Goal: Information Seeking & Learning: Learn about a topic

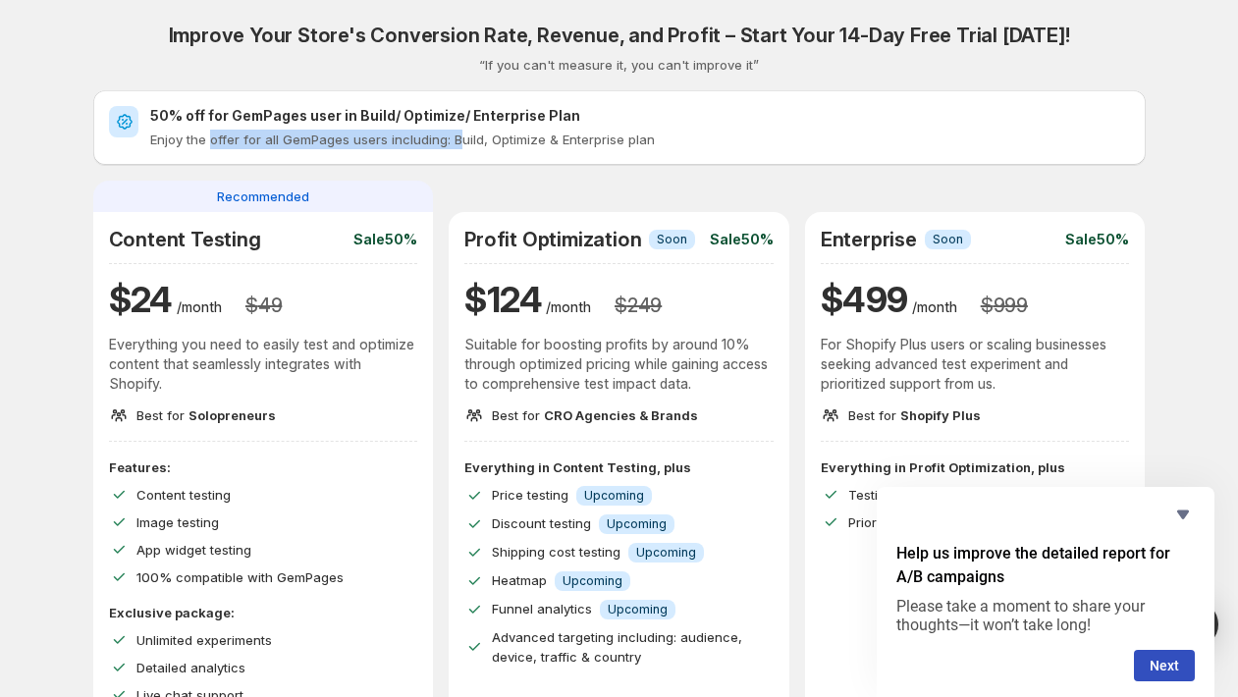
drag, startPoint x: 216, startPoint y: 140, endPoint x: 466, endPoint y: 136, distance: 250.4
click at [461, 135] on p "Enjoy the offer for all GemPages users including: Build, Optimize & Enterprise …" at bounding box center [640, 140] width 980 height 20
click at [466, 136] on p "Enjoy the offer for all GemPages users including: Build, Optimize & Enterprise …" at bounding box center [640, 140] width 980 height 20
drag, startPoint x: 652, startPoint y: 140, endPoint x: 440, endPoint y: 128, distance: 212.5
click at [440, 128] on div "50% off for GemPages user in Build/ Optimize/ Enterprise Plan Enjoy the offer f…" at bounding box center [640, 127] width 980 height 43
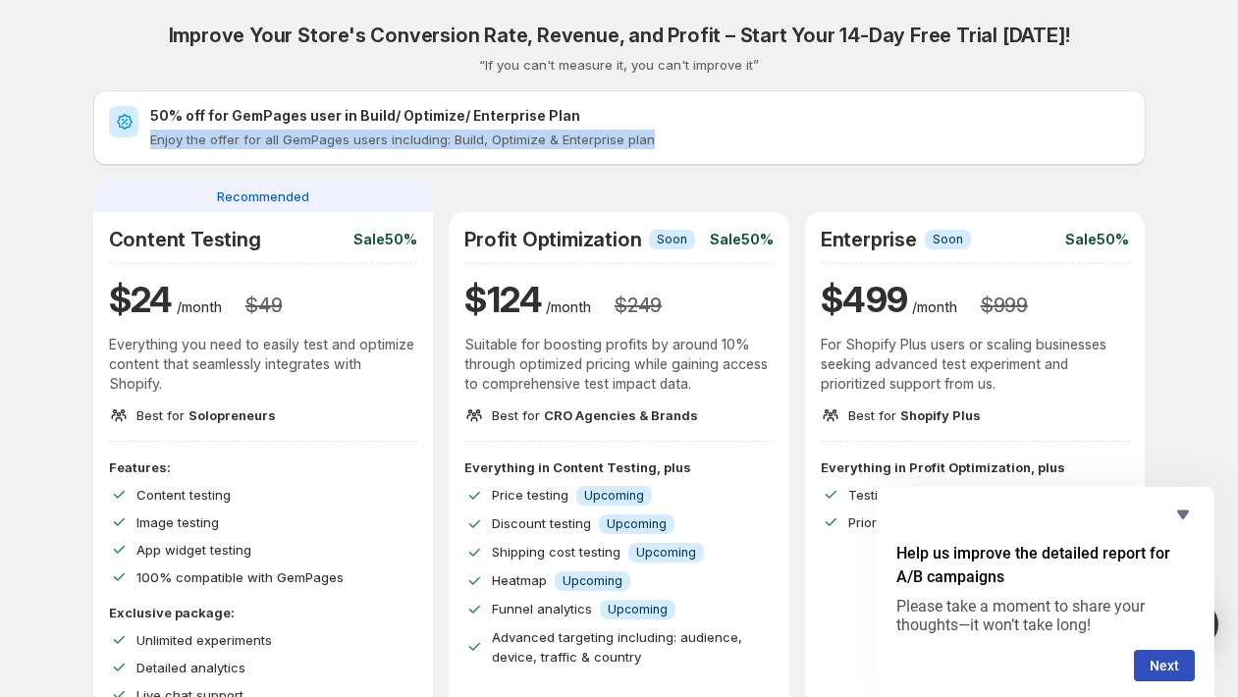
click at [440, 128] on div "50% off for GemPages user in Build/ Optimize/ Enterprise Plan Enjoy the offer f…" at bounding box center [640, 127] width 980 height 43
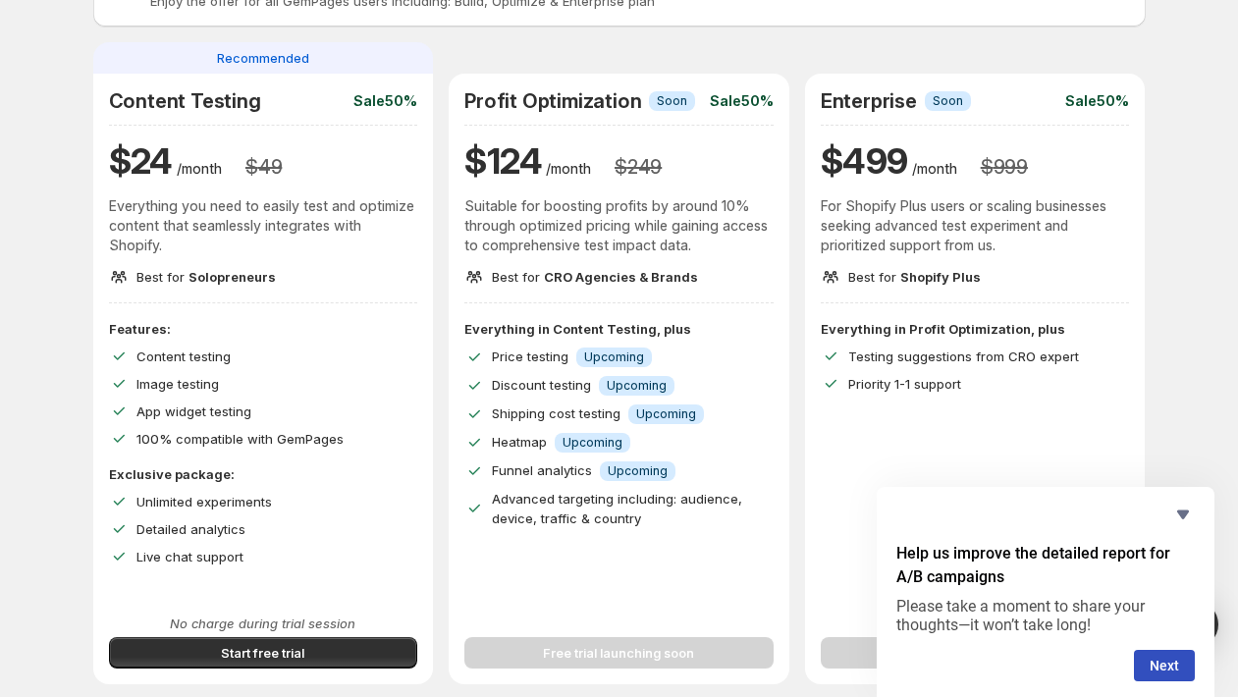
scroll to position [140, 0]
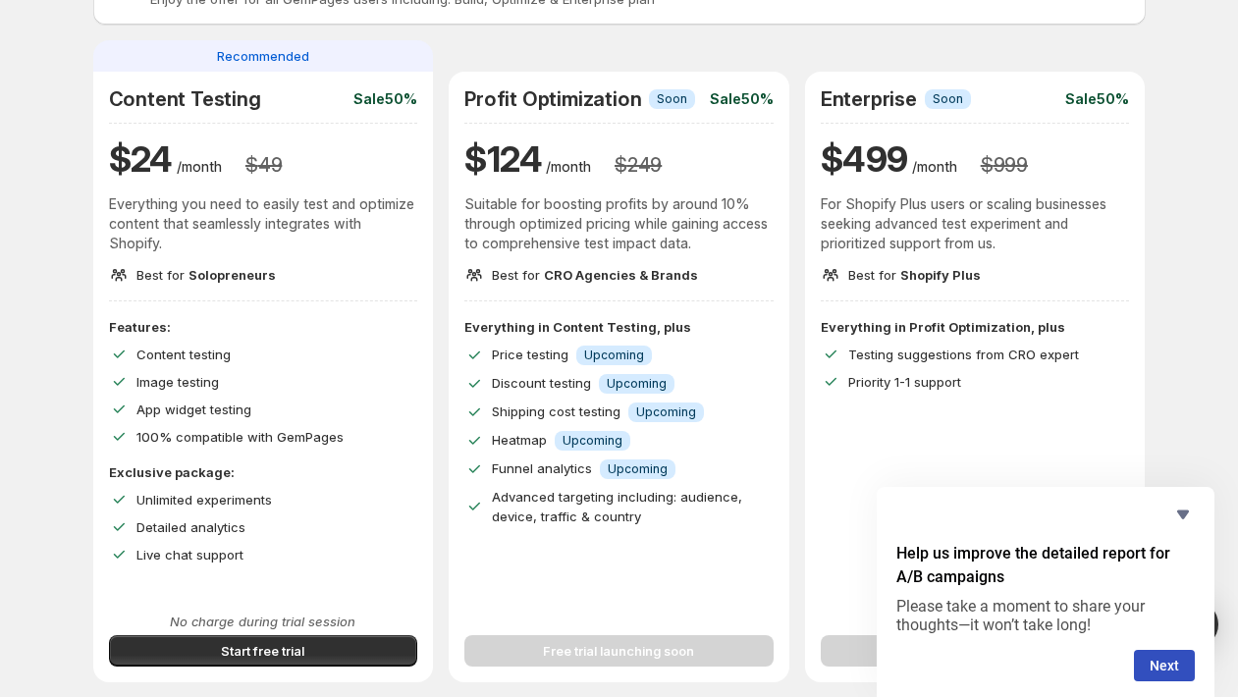
click at [649, 389] on span "Upcoming" at bounding box center [637, 384] width 60 height 16
click at [661, 409] on span "Upcoming" at bounding box center [666, 413] width 60 height 16
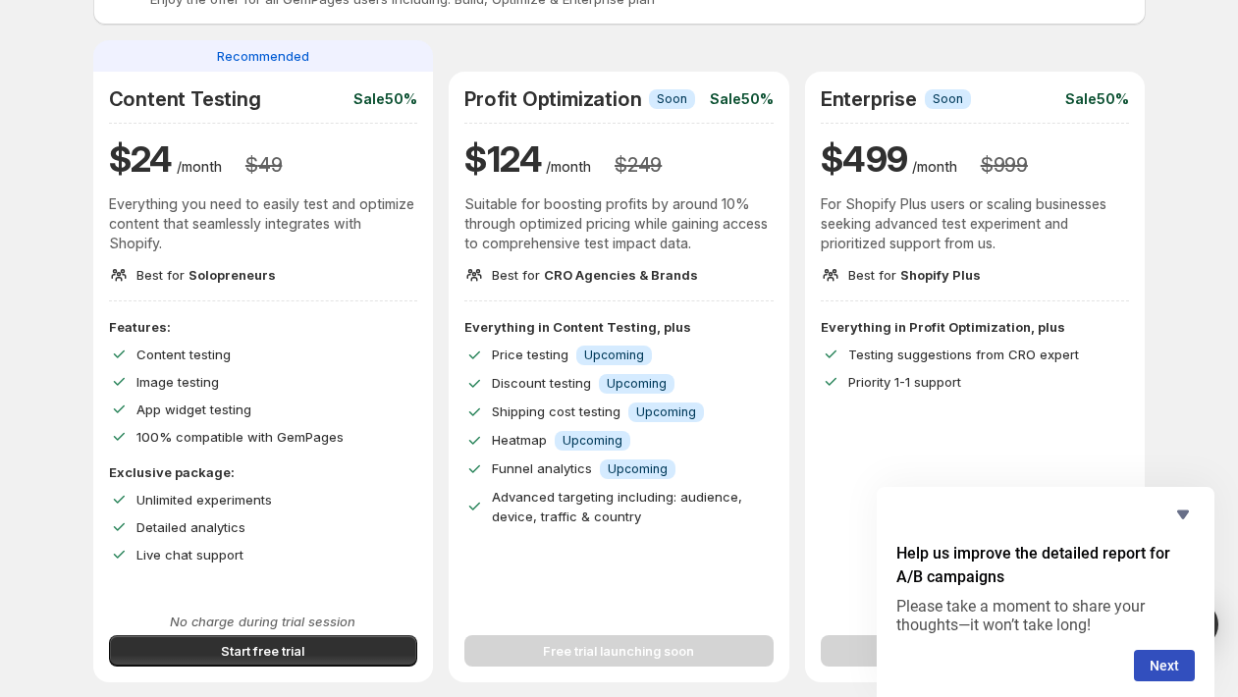
click at [699, 385] on div "Discount testing Info Upcoming" at bounding box center [633, 383] width 282 height 21
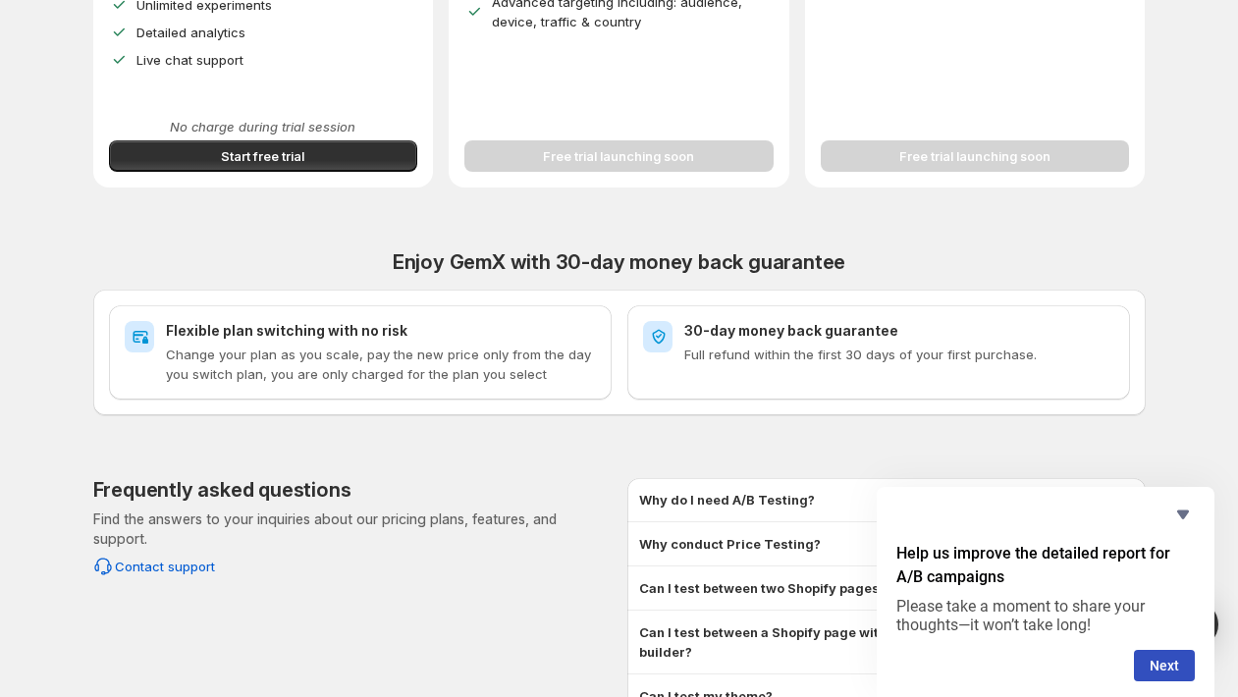
scroll to position [787, 0]
